Goal: Task Accomplishment & Management: Use online tool/utility

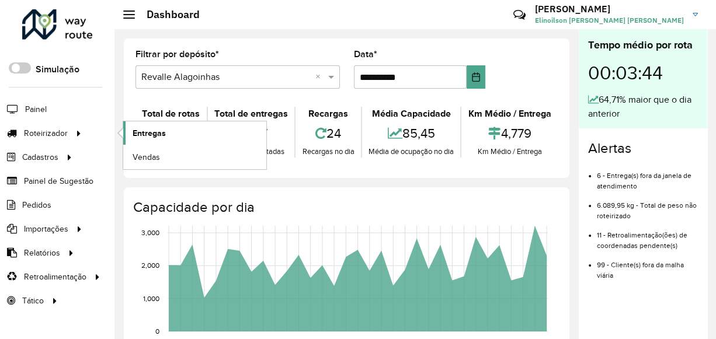
click at [145, 131] on span "Entregas" at bounding box center [149, 133] width 33 height 12
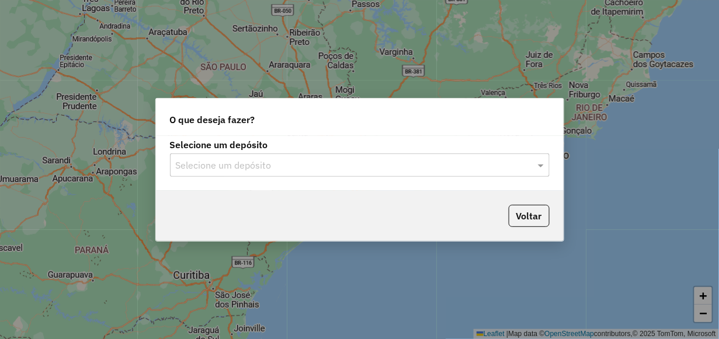
click at [430, 166] on input "text" at bounding box center [348, 166] width 344 height 14
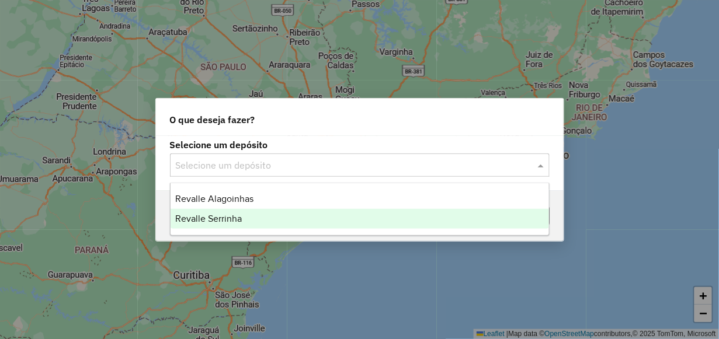
click at [374, 221] on div "Revalle Serrinha" at bounding box center [359, 219] width 378 height 20
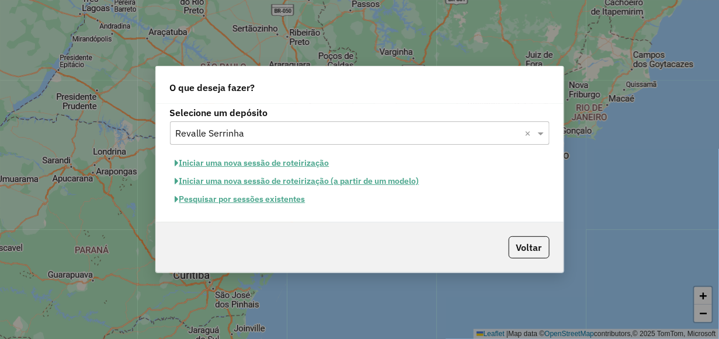
click at [297, 202] on button "Pesquisar por sessões existentes" at bounding box center [240, 199] width 141 height 18
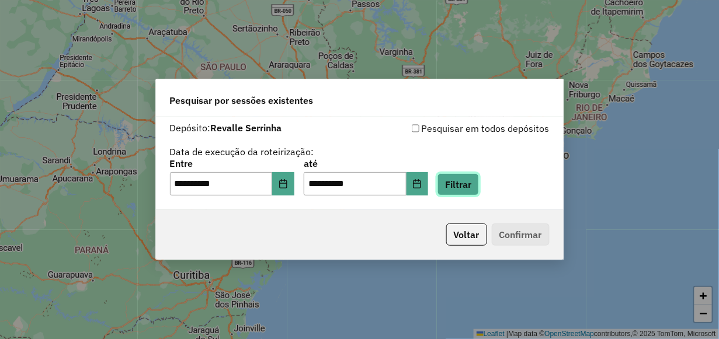
click at [474, 179] on button "Filtrar" at bounding box center [457, 184] width 41 height 22
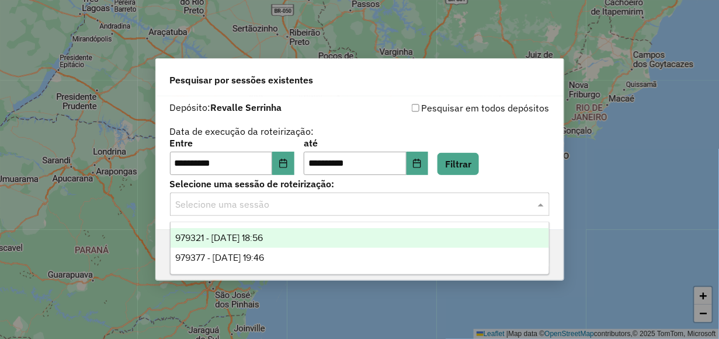
click at [470, 207] on input "text" at bounding box center [348, 205] width 344 height 14
click at [458, 234] on div "979321 - 14/08/2025 18:56" at bounding box center [359, 238] width 378 height 20
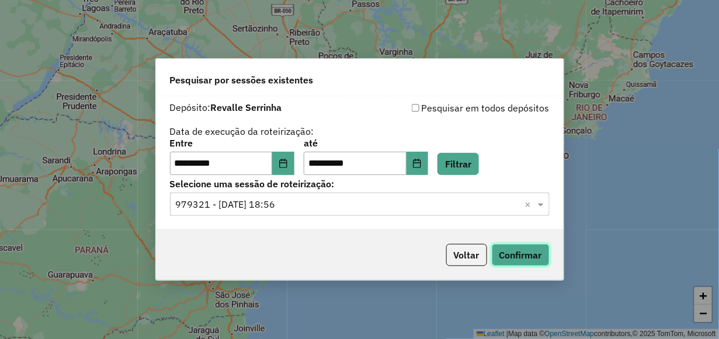
click at [512, 257] on button "Confirmar" at bounding box center [521, 255] width 58 height 22
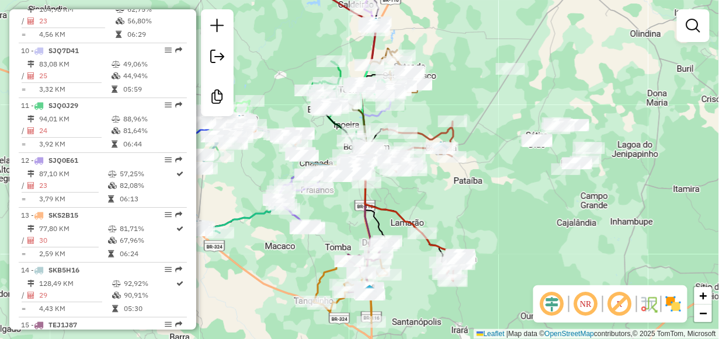
scroll to position [934, 0]
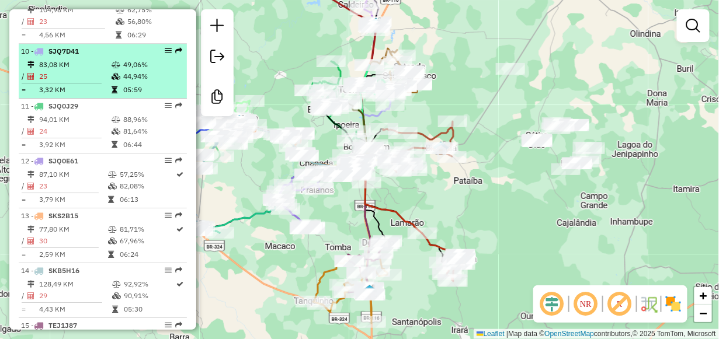
click at [83, 57] on div "10 - SJQ7D41" at bounding box center [83, 51] width 124 height 11
select select "**********"
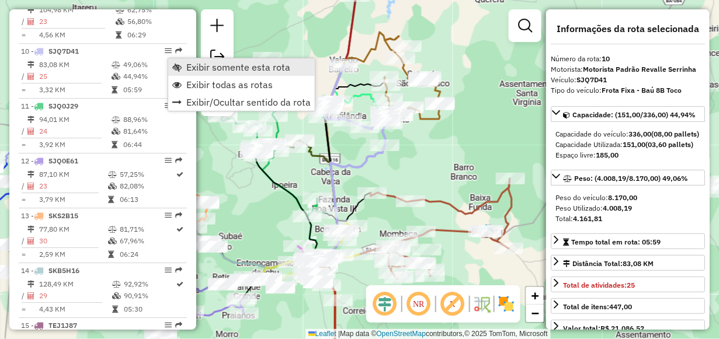
click at [183, 64] on link "Exibir somente esta rota" at bounding box center [241, 67] width 147 height 18
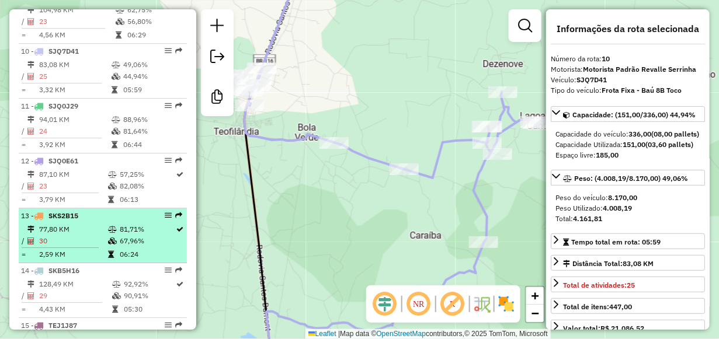
click at [75, 231] on td "77,80 KM" at bounding box center [73, 230] width 69 height 12
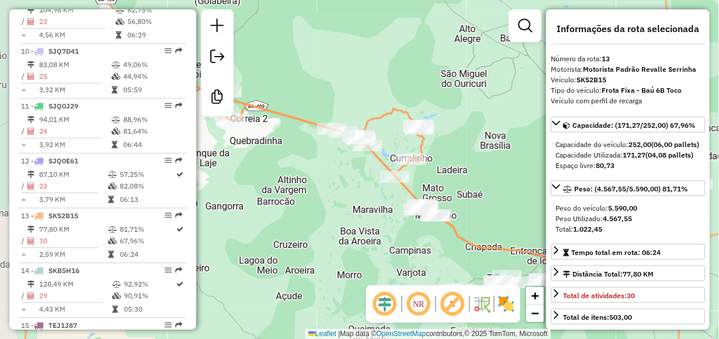
drag, startPoint x: 307, startPoint y: 215, endPoint x: 388, endPoint y: 226, distance: 82.0
click at [388, 226] on div "Janela de atendimento Grade de atendimento Capacidade Transportadoras Veículos …" at bounding box center [359, 169] width 719 height 339
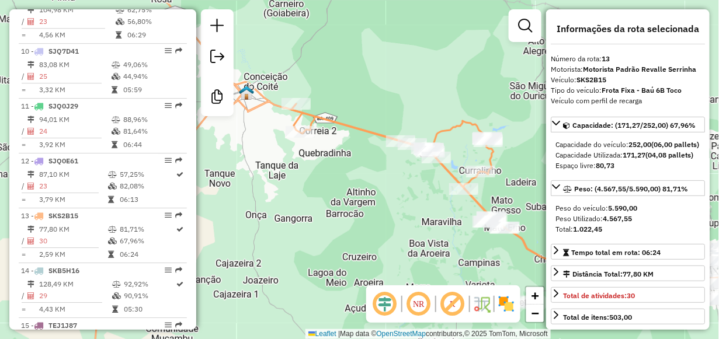
drag, startPoint x: 296, startPoint y: 201, endPoint x: 367, endPoint y: 214, distance: 71.8
click at [367, 214] on div "Janela de atendimento Grade de atendimento Capacidade Transportadoras Veículos …" at bounding box center [359, 169] width 719 height 339
drag, startPoint x: 350, startPoint y: 219, endPoint x: 343, endPoint y: 215, distance: 8.4
click at [346, 216] on div "Janela de atendimento Grade de atendimento Capacidade Transportadoras Veículos …" at bounding box center [359, 169] width 719 height 339
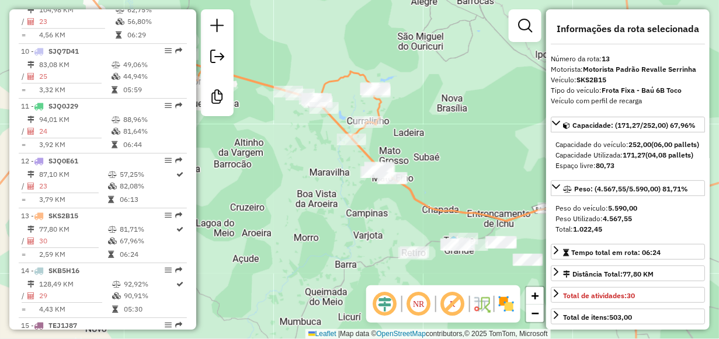
drag, startPoint x: 421, startPoint y: 256, endPoint x: 302, endPoint y: 206, distance: 129.0
click at [303, 207] on div "Janela de atendimento Grade de atendimento Capacidade Transportadoras Veículos …" at bounding box center [359, 169] width 719 height 339
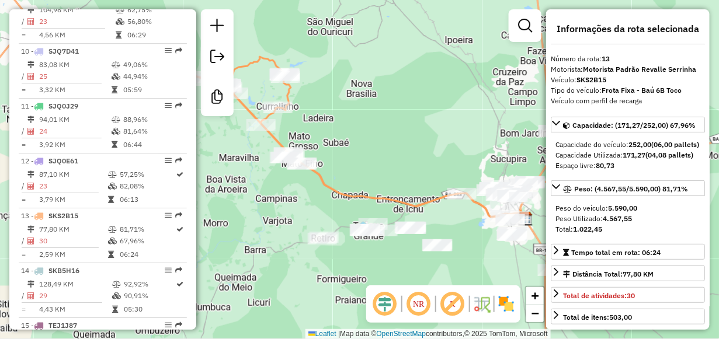
drag, startPoint x: 386, startPoint y: 238, endPoint x: 305, endPoint y: 226, distance: 81.9
click at [305, 226] on div "Janela de atendimento Grade de atendimento Capacidade Transportadoras Veículos …" at bounding box center [359, 169] width 719 height 339
